Goal: Entertainment & Leisure: Consume media (video, audio)

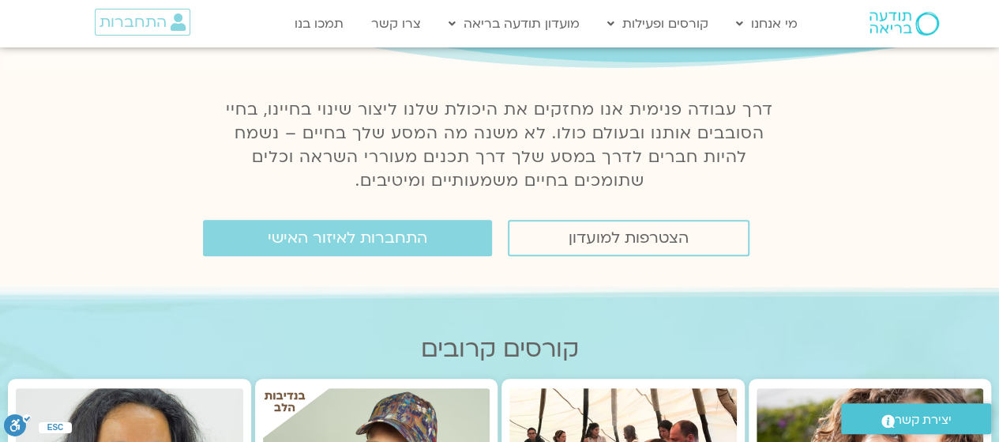
scroll to position [167, 0]
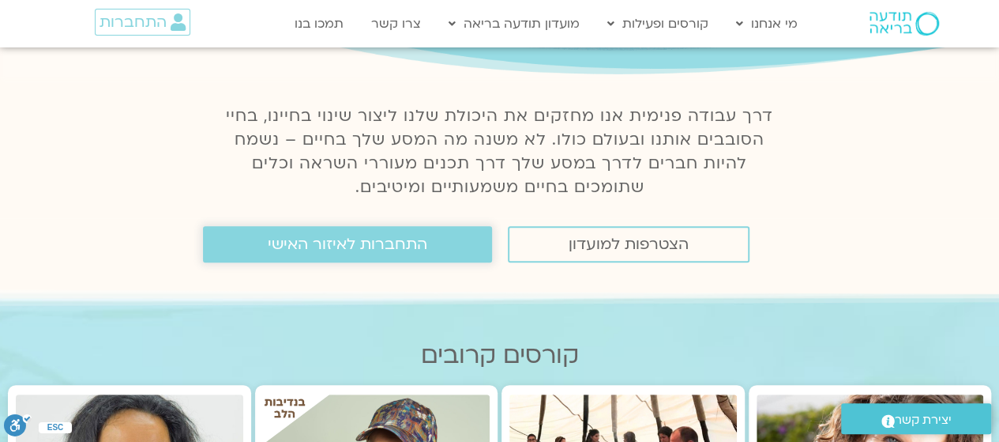
click at [362, 241] on span "התחברות לאיזור האישי" at bounding box center [348, 243] width 160 height 17
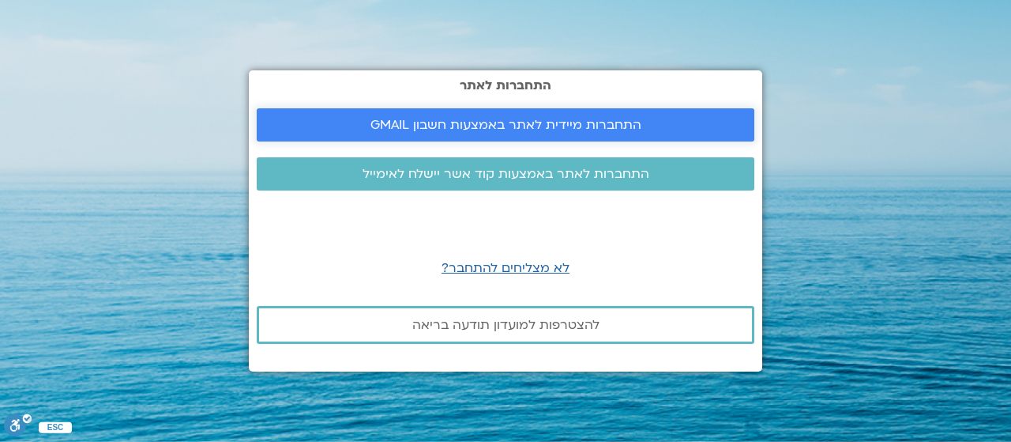
click at [511, 129] on span "התחברות מיידית לאתר באמצעות חשבון GMAIL" at bounding box center [506, 125] width 271 height 14
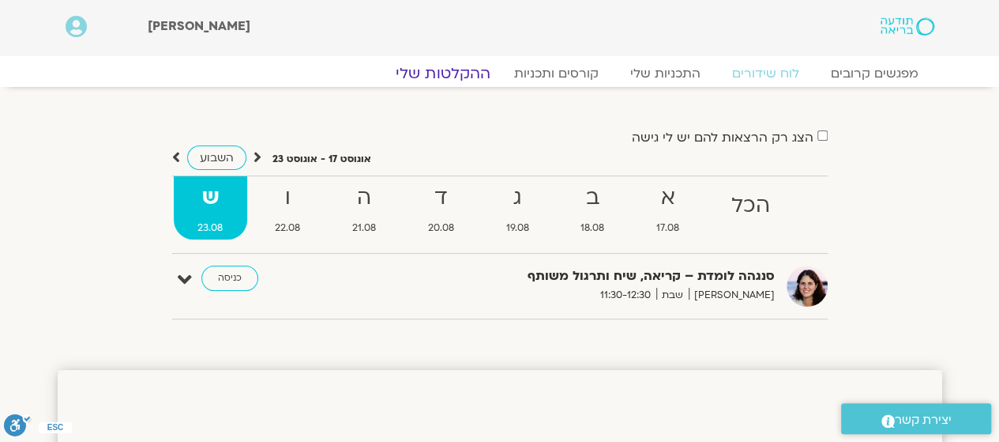
click at [430, 68] on link "ההקלטות שלי" at bounding box center [443, 73] width 133 height 19
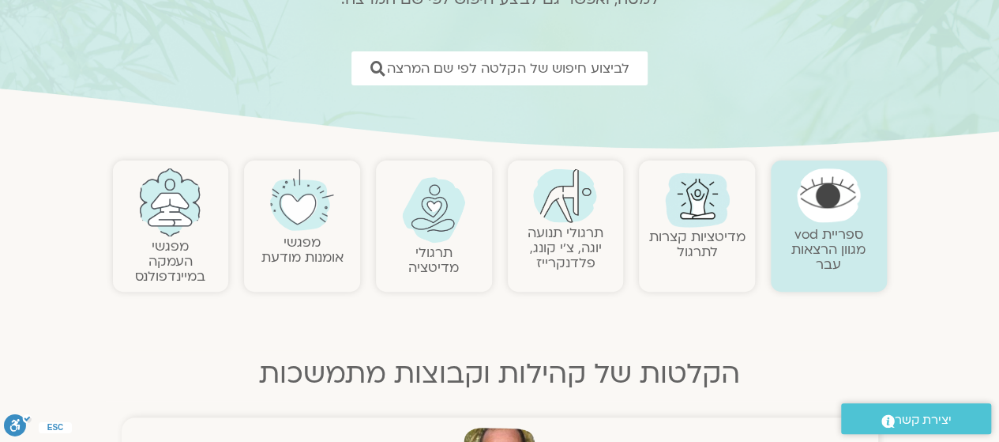
scroll to position [199, 0]
click at [427, 227] on img at bounding box center [434, 212] width 64 height 66
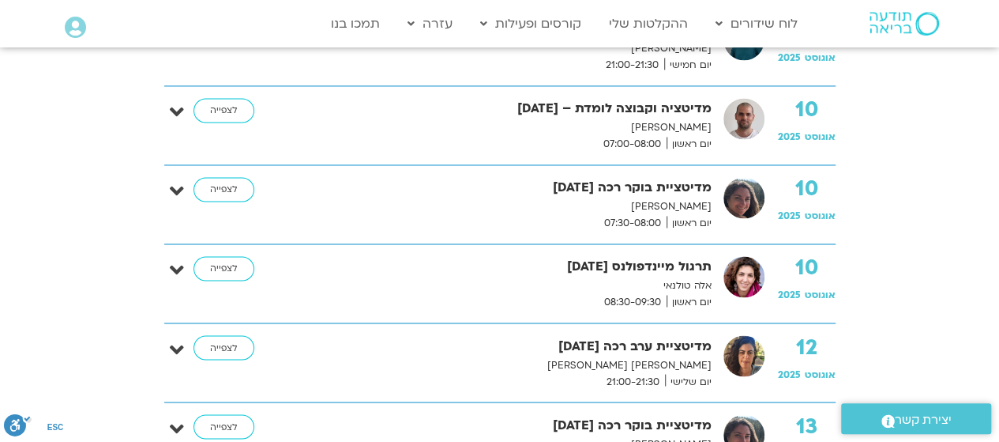
scroll to position [1166, 0]
click at [222, 255] on link "לצפייה" at bounding box center [224, 267] width 61 height 25
